Goal: Book appointment/travel/reservation

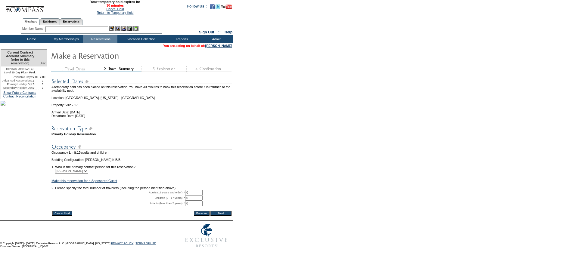
click at [199, 195] on input "0" at bounding box center [193, 192] width 17 height 5
type input "02"
click at [224, 216] on input "Next" at bounding box center [220, 213] width 21 height 5
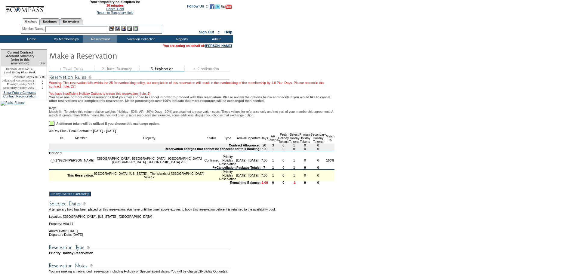
click at [89, 196] on input "Display Override Functionality" at bounding box center [70, 194] width 42 height 5
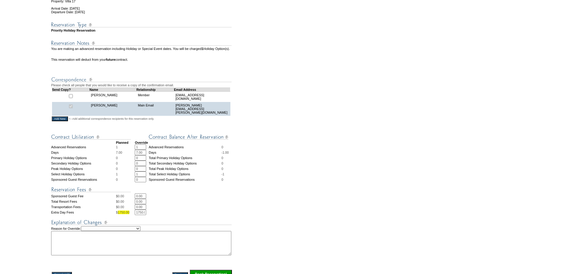
scroll to position [143, 0]
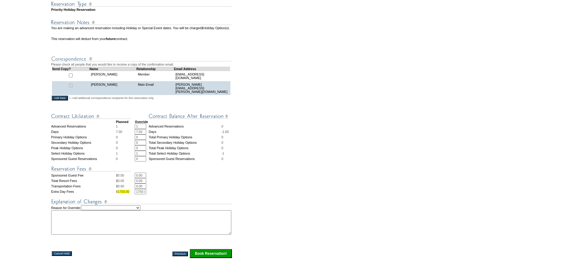
click at [140, 210] on select "Creating Continuous Stay Days Rebooked After Cancellation Editing Occupant Expe…" at bounding box center [111, 207] width 60 height 5
select select "1042"
click at [87, 210] on select "Creating Continuous Stay Days Rebooked After Cancellation Editing Occupant Expe…" at bounding box center [111, 207] width 60 height 5
click at [130, 235] on textarea at bounding box center [141, 222] width 180 height 24
type textarea "temp hold! they are moving trips around with their kids schedules. letting them…"
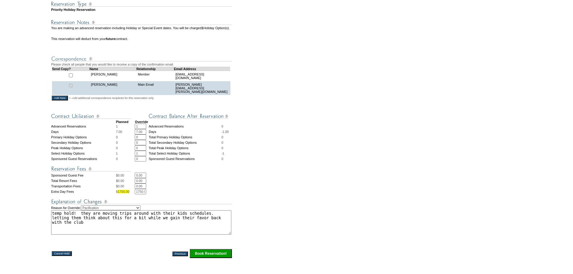
click at [218, 258] on input "Book Reservation!" at bounding box center [211, 253] width 42 height 9
